Goal: Register for event/course

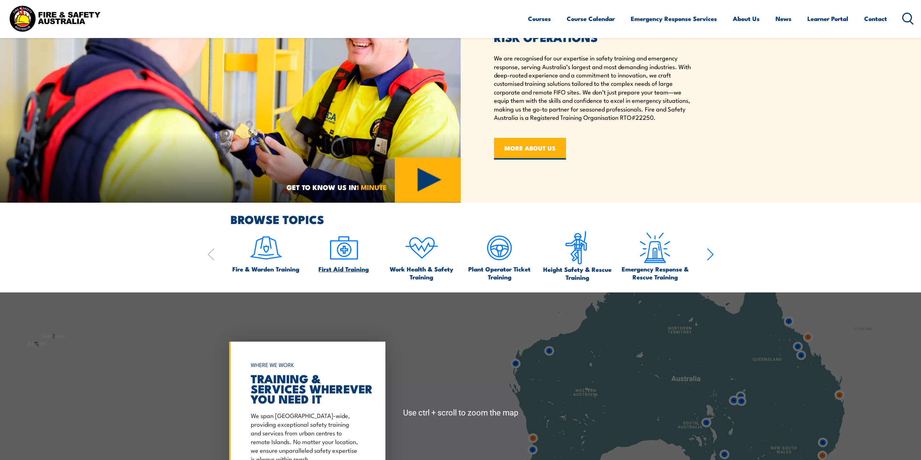
scroll to position [506, 0]
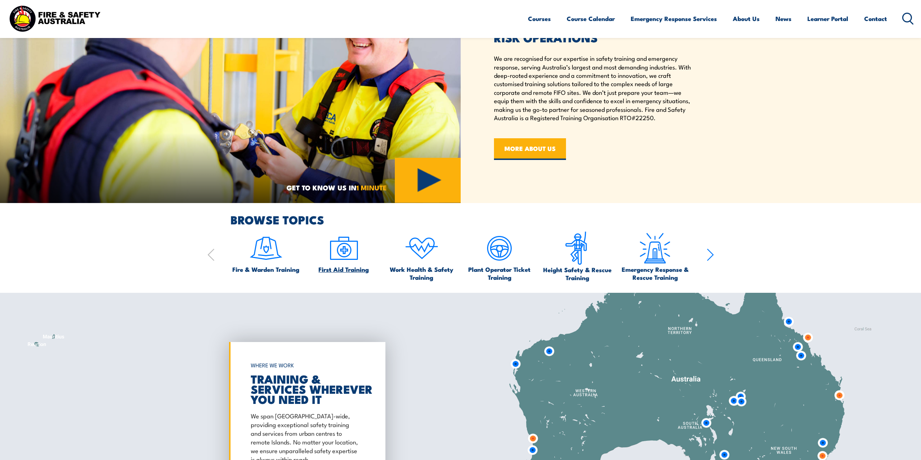
click at [345, 255] on img at bounding box center [344, 248] width 34 height 34
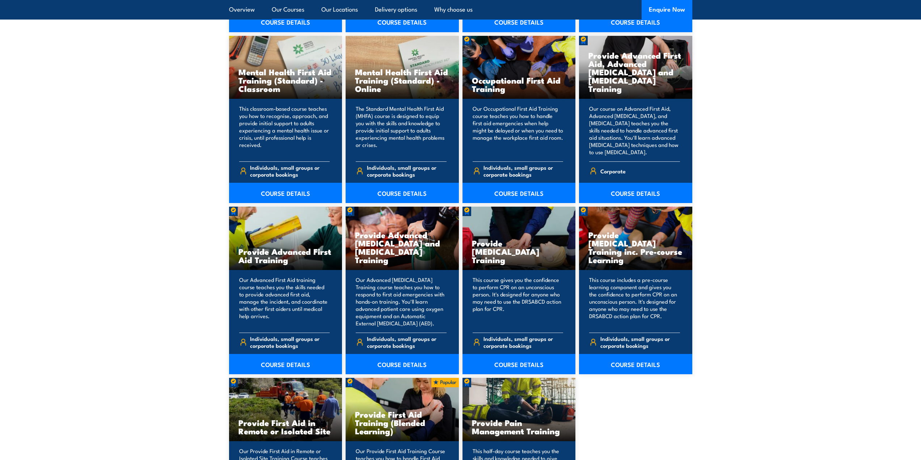
scroll to position [796, 0]
click at [514, 260] on h3 "Provide Cardiopulmonary Resuscitation Training" at bounding box center [519, 250] width 94 height 25
click at [519, 358] on link "COURSE DETAILS" at bounding box center [519, 364] width 113 height 20
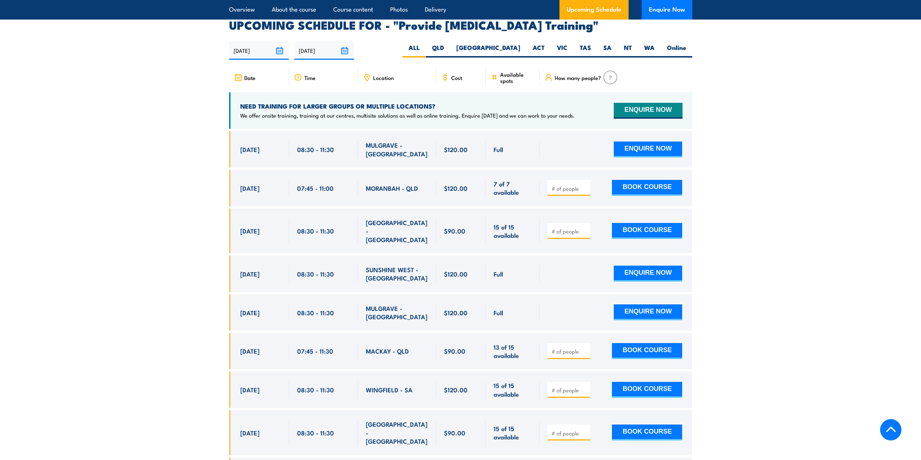
scroll to position [1308, 0]
